Goal: Task Accomplishment & Management: Manage account settings

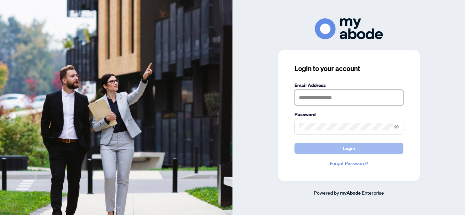
type input "**********"
click at [314, 145] on button "Login" at bounding box center [348, 149] width 109 height 12
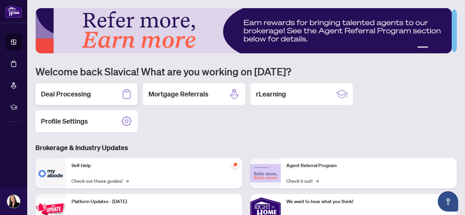
click at [65, 94] on h2 "Deal Processing" at bounding box center [66, 94] width 50 height 10
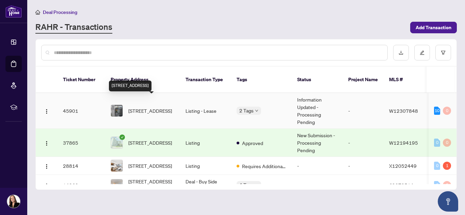
click at [145, 107] on span "[STREET_ADDRESS]" at bounding box center [150, 110] width 44 height 7
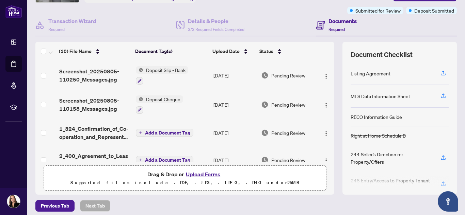
scroll to position [80, 0]
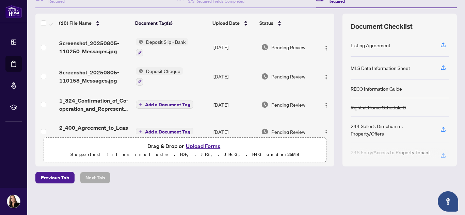
click at [327, 53] on div "(10) File Name Document Tag(s) Upload Date Status Screenshot_20250805-110250_Me…" at bounding box center [245, 90] width 421 height 153
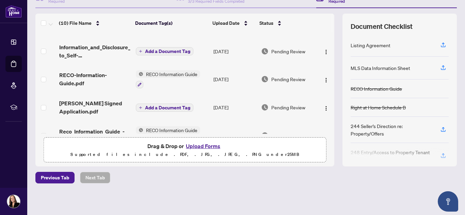
scroll to position [0, 0]
